Goal: Task Accomplishment & Management: Manage account settings

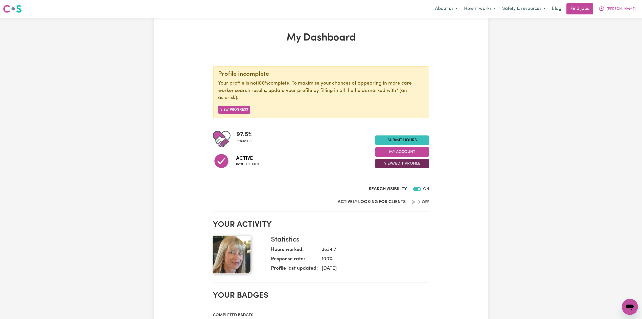
click at [382, 166] on button "View/Edit Profile" at bounding box center [402, 164] width 54 height 10
click at [381, 185] on link "Edit Profile" at bounding box center [399, 187] width 47 height 10
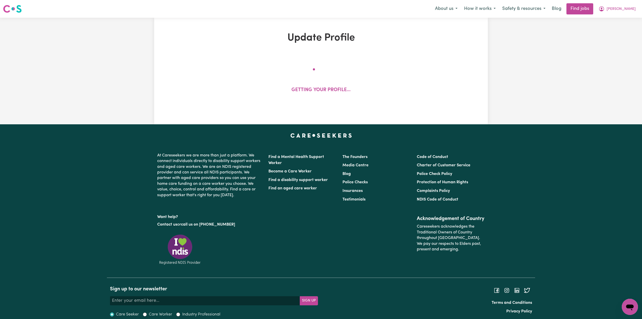
select select "[DEMOGRAPHIC_DATA]"
select select "[DEMOGRAPHIC_DATA] Citizen"
select select "Studying a healthcare related degree or qualification"
select select "55"
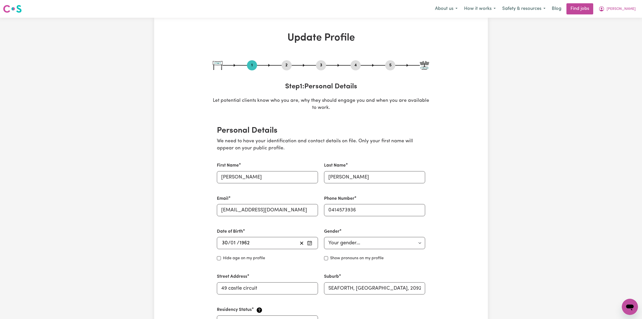
scroll to position [34, 0]
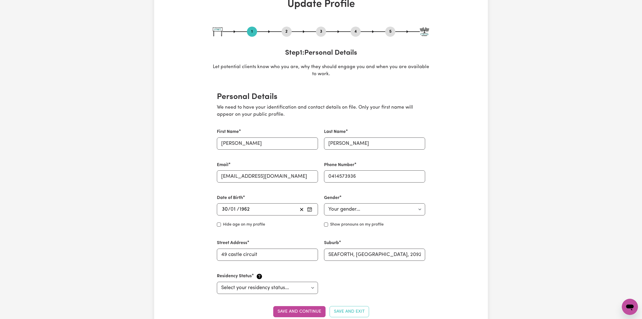
click at [286, 27] on div "2" at bounding box center [287, 32] width 10 height 10
click at [284, 34] on button "2" at bounding box center [287, 31] width 10 height 7
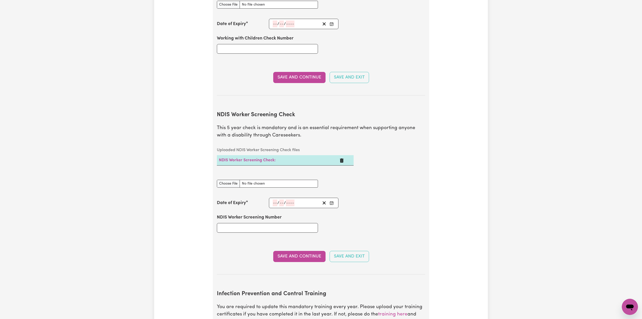
scroll to position [623, 0]
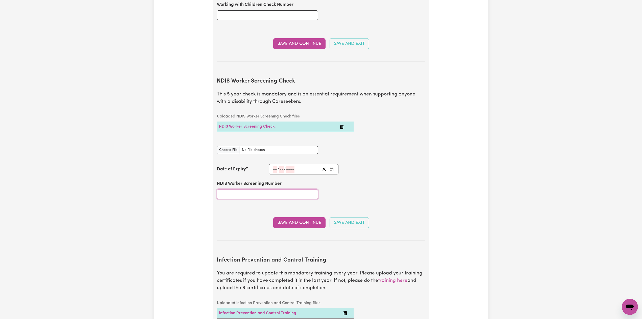
click at [250, 189] on input "NDIS Worker Screening Number" at bounding box center [267, 194] width 101 height 10
paste input "79351579"
type input "79351579"
click at [333, 168] on rect "Enter the Date of Expiry of your NDIS Worker Screening Check" at bounding box center [331, 169] width 3 height 3
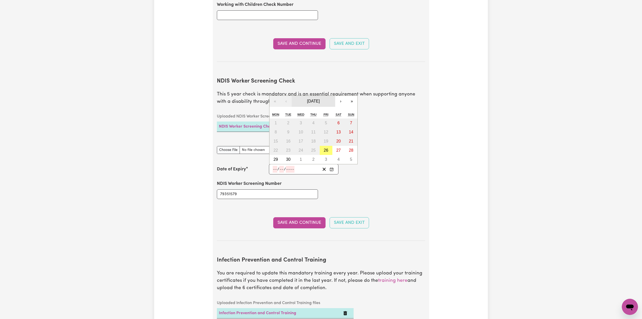
click at [314, 99] on span "[DATE]" at bounding box center [313, 101] width 13 height 4
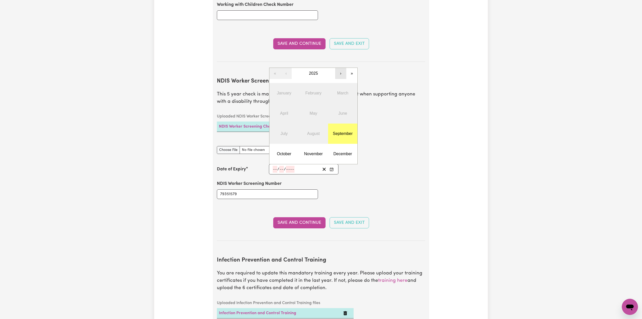
click at [338, 70] on button "›" at bounding box center [340, 73] width 11 height 11
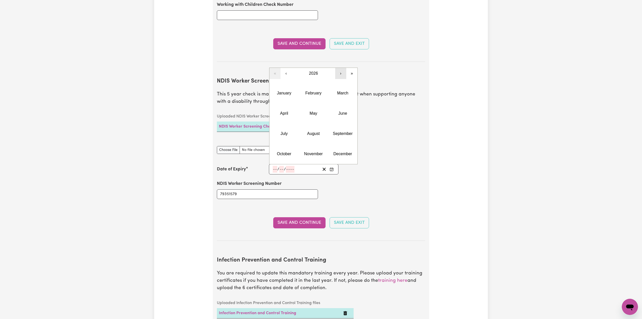
click at [338, 70] on button "›" at bounding box center [340, 73] width 11 height 11
click at [283, 151] on abbr "October" at bounding box center [284, 153] width 14 height 4
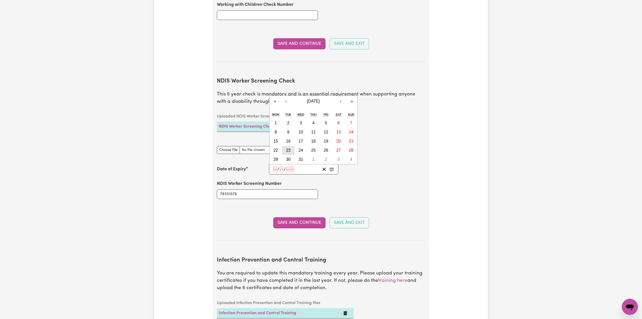
drag, startPoint x: 287, startPoint y: 145, endPoint x: 252, endPoint y: 150, distance: 35.0
click at [287, 148] on abbr "23" at bounding box center [288, 150] width 5 height 4
type input "[DATE]"
type input "23"
type input "10"
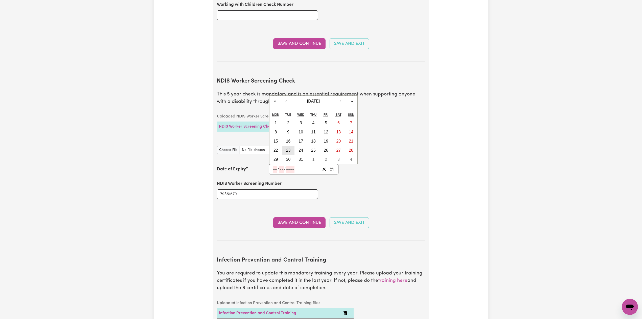
type input "2029"
click at [283, 166] on input "10" at bounding box center [282, 169] width 4 height 7
click at [298, 147] on button "24" at bounding box center [301, 150] width 13 height 9
type input "[DATE]"
type input "24"
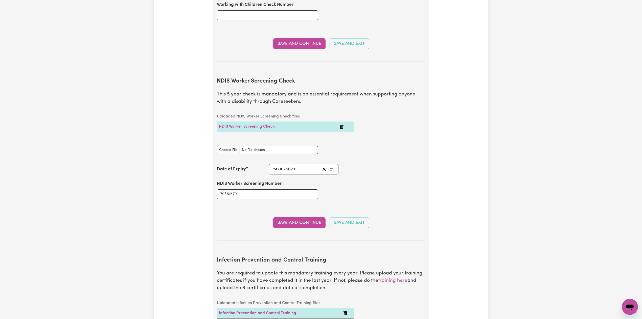
click at [226, 140] on div "NDIS Worker Screening Check document" at bounding box center [267, 147] width 101 height 14
click at [226, 146] on input "NDIS Worker Screening Check document" at bounding box center [267, 150] width 101 height 8
type input "C:\fakepath\[PERSON_NAME] NDIS 79351579 .pdf"
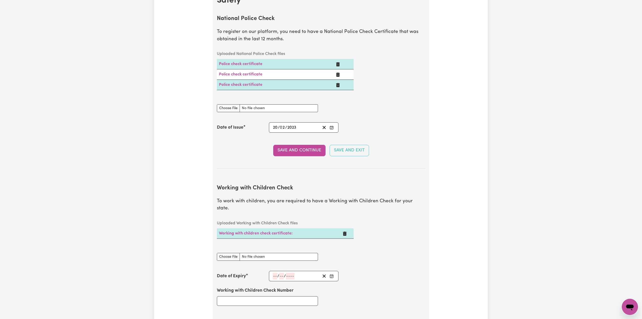
scroll to position [438, 0]
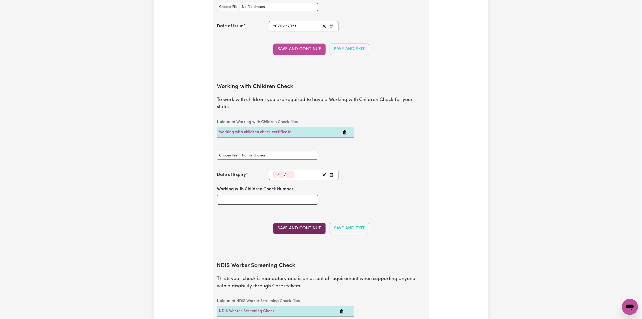
click at [284, 224] on button "Save and Continue" at bounding box center [299, 228] width 52 height 11
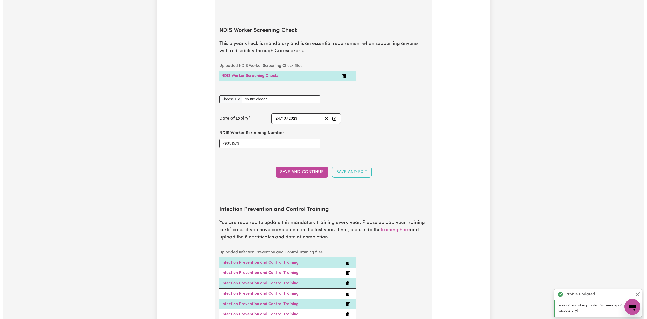
scroll to position [688, 0]
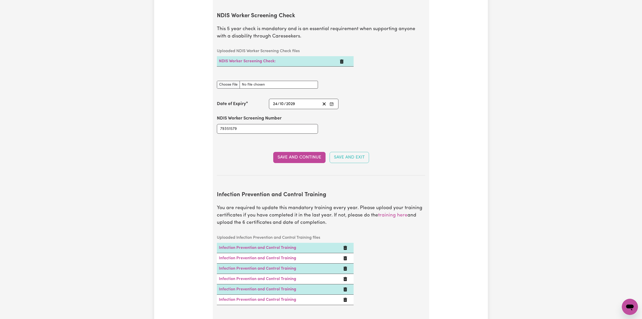
click at [296, 153] on button "Save and Continue" at bounding box center [299, 157] width 52 height 11
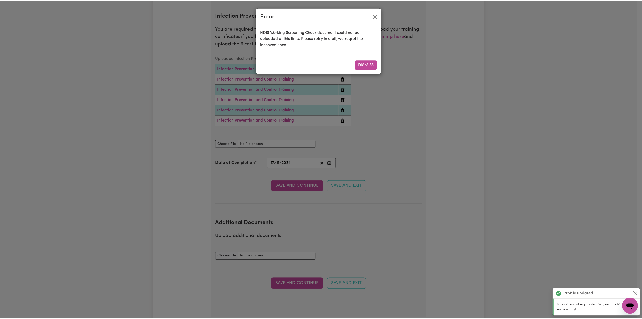
scroll to position [868, 0]
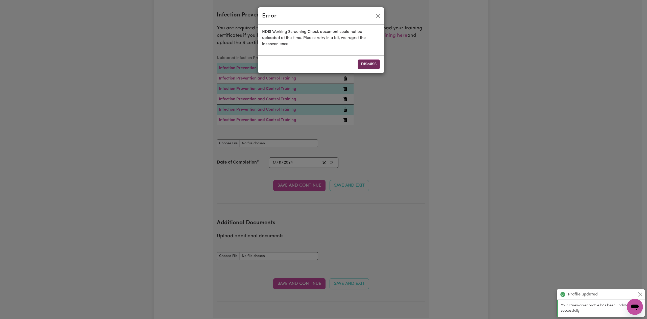
click at [369, 66] on button "Dismiss" at bounding box center [369, 64] width 22 height 10
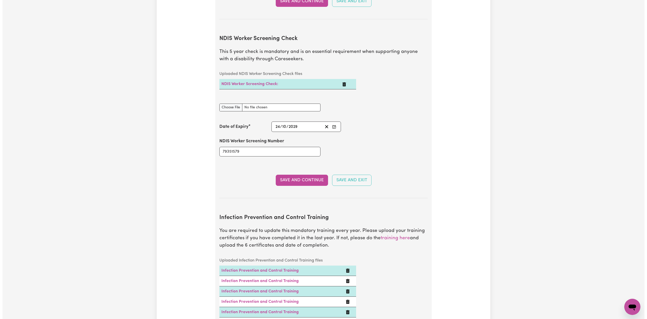
scroll to position [632, 0]
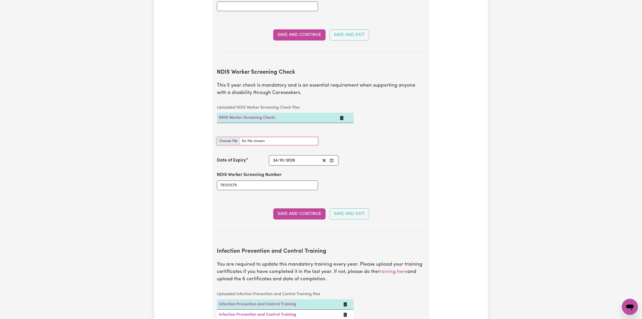
click at [228, 137] on input "NDIS Worker Screening Check document" at bounding box center [267, 141] width 101 height 8
type input "C:\fakepath\[PERSON_NAME] NDIS 79351579 .pdf"
click at [284, 212] on button "Save and Continue" at bounding box center [299, 213] width 52 height 11
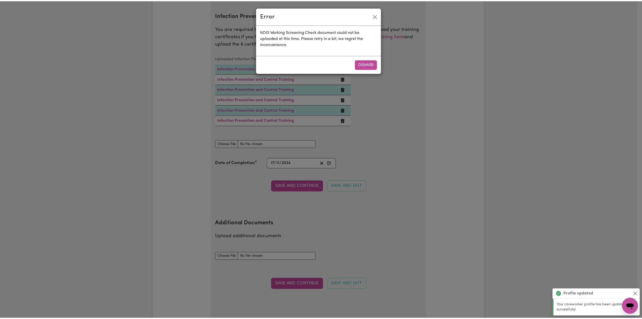
scroll to position [868, 0]
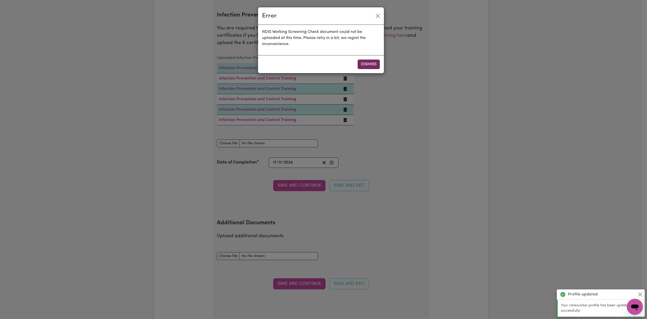
click at [378, 62] on button "Dismiss" at bounding box center [369, 64] width 22 height 10
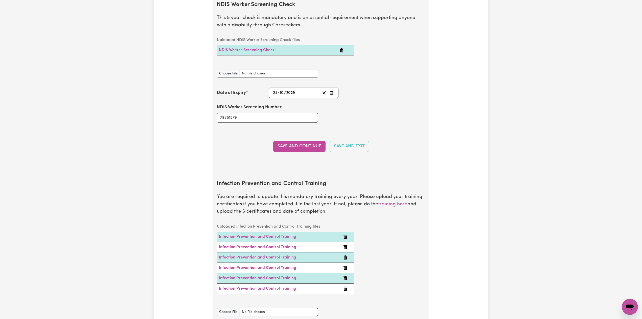
scroll to position [632, 0]
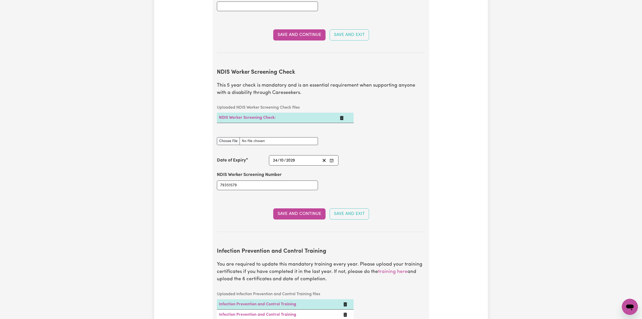
drag, startPoint x: 570, startPoint y: 226, endPoint x: 592, endPoint y: 191, distance: 41.5
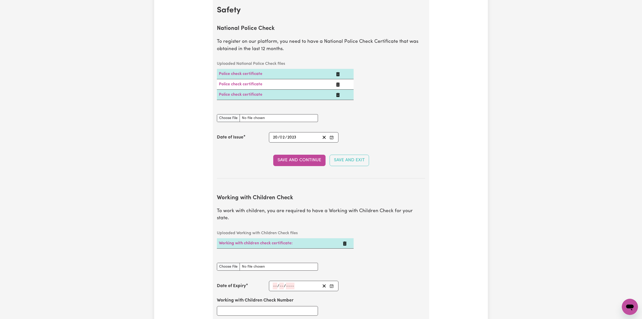
scroll to position [0, 0]
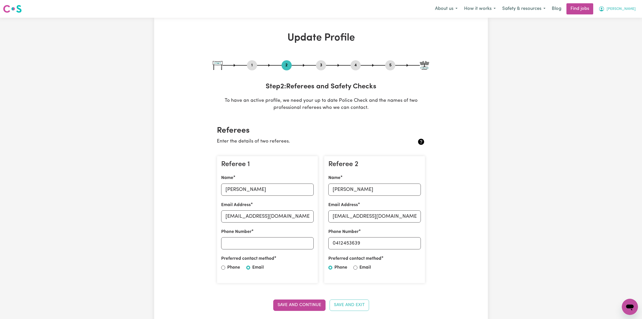
drag, startPoint x: 626, startPoint y: 6, endPoint x: 624, endPoint y: 14, distance: 7.6
click at [626, 7] on span "[PERSON_NAME]" at bounding box center [621, 9] width 29 height 6
click at [612, 36] on link "Logout" at bounding box center [619, 39] width 40 height 10
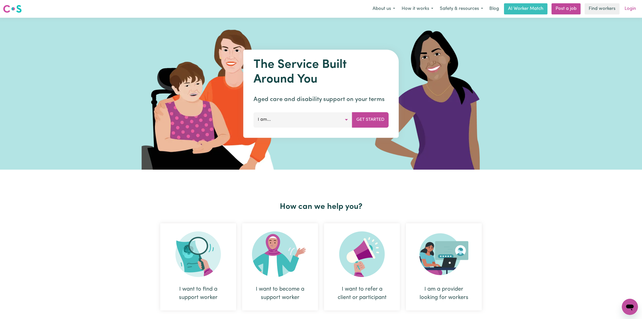
drag, startPoint x: 621, startPoint y: 5, endPoint x: 627, endPoint y: 9, distance: 7.4
click at [622, 5] on div "About us How it works Safety & resources Blog AI Worker Match Post a job Find w…" at bounding box center [505, 8] width 270 height 11
click at [627, 10] on link "Login" at bounding box center [630, 8] width 17 height 11
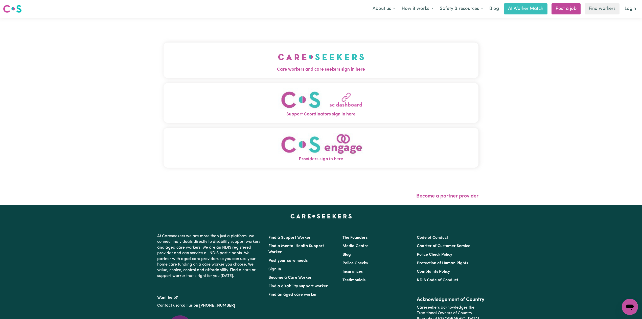
click at [186, 58] on button "Care workers and care seekers sign in here" at bounding box center [321, 59] width 315 height 35
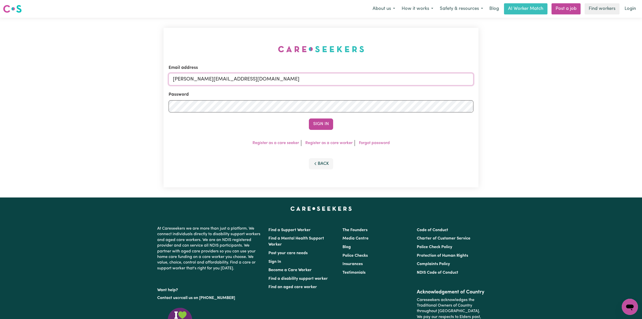
click at [209, 81] on input "[PERSON_NAME][EMAIL_ADDRESS][DOMAIN_NAME]" at bounding box center [321, 79] width 305 height 12
drag, startPoint x: 199, startPoint y: 76, endPoint x: 310, endPoint y: 82, distance: 110.7
click at [310, 82] on input "Superuser~[EMAIL_ADDRESS][DOMAIN_NAME]" at bounding box center [321, 79] width 305 height 12
type input "Superuser~[PERSON_NAME][EMAIL_ADDRESS][DOMAIN_NAME]"
click at [319, 122] on button "Sign In" at bounding box center [321, 123] width 24 height 11
